Goal: Ask a question

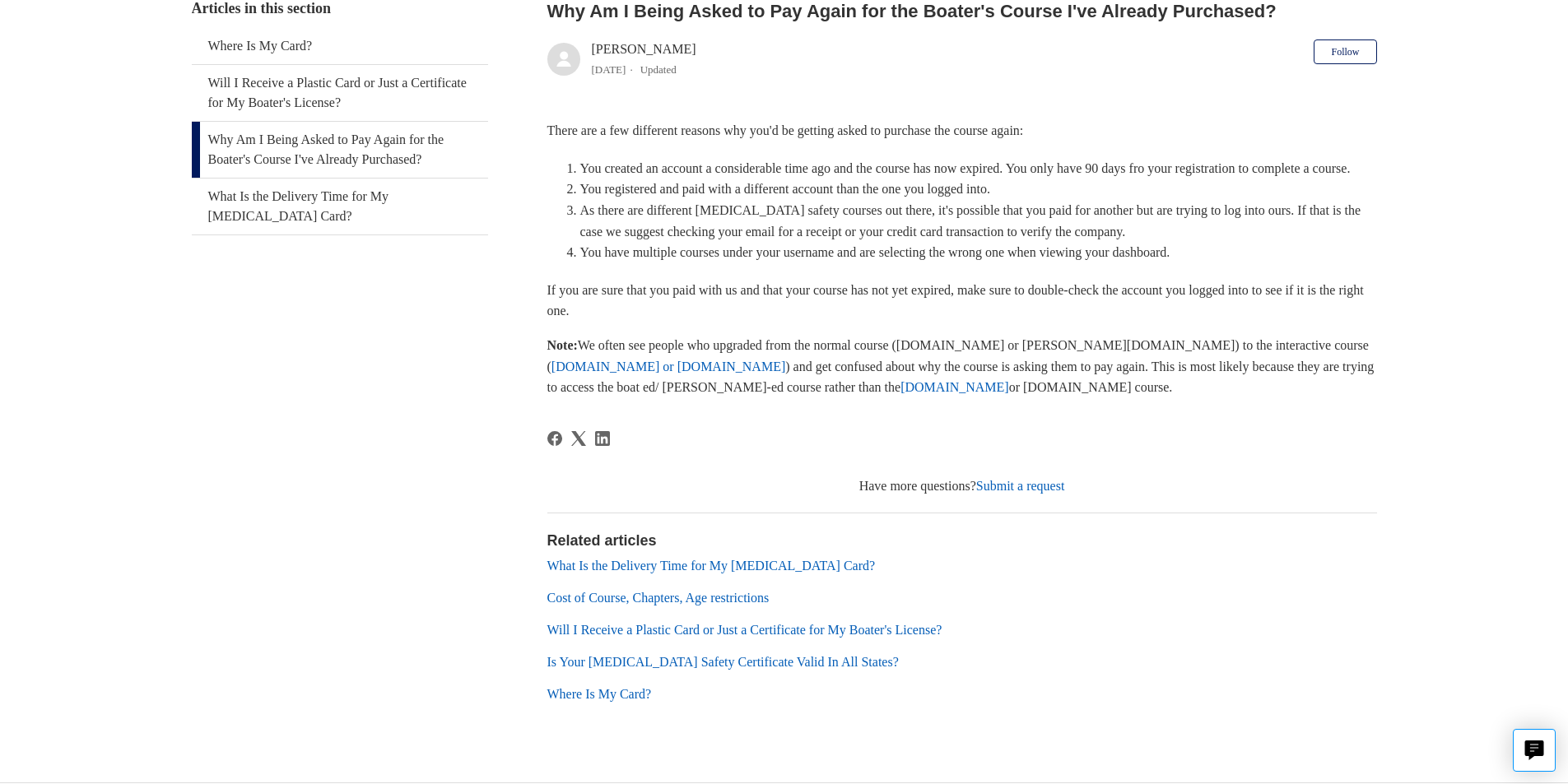
scroll to position [349, 0]
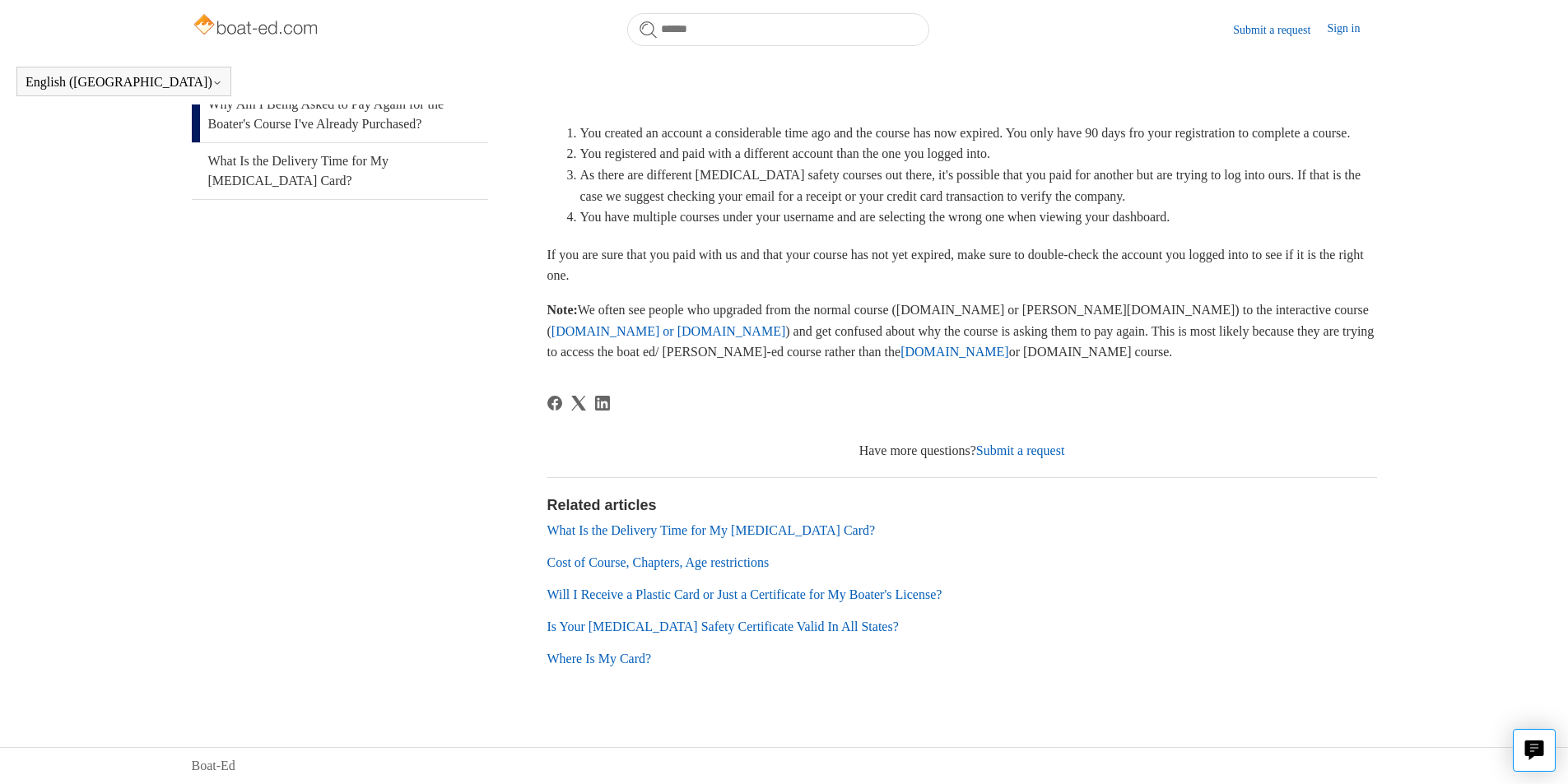
click at [900, 352] on link "[DOMAIN_NAME]" at bounding box center [954, 352] width 109 height 14
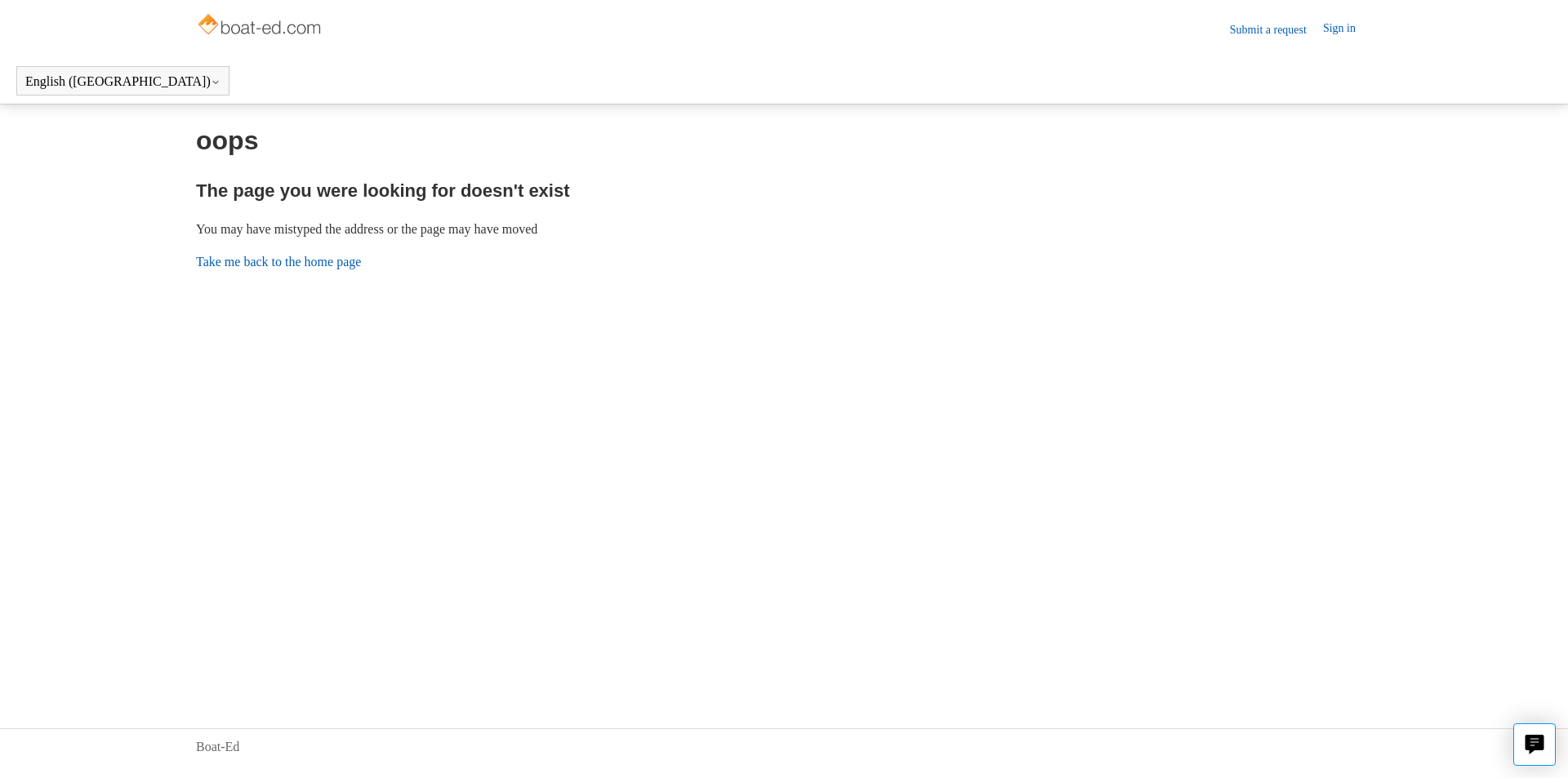
click at [1331, 27] on link "Sign in" at bounding box center [1347, 29] width 49 height 20
click at [215, 32] on img at bounding box center [261, 26] width 130 height 33
